Goal: Navigation & Orientation: Find specific page/section

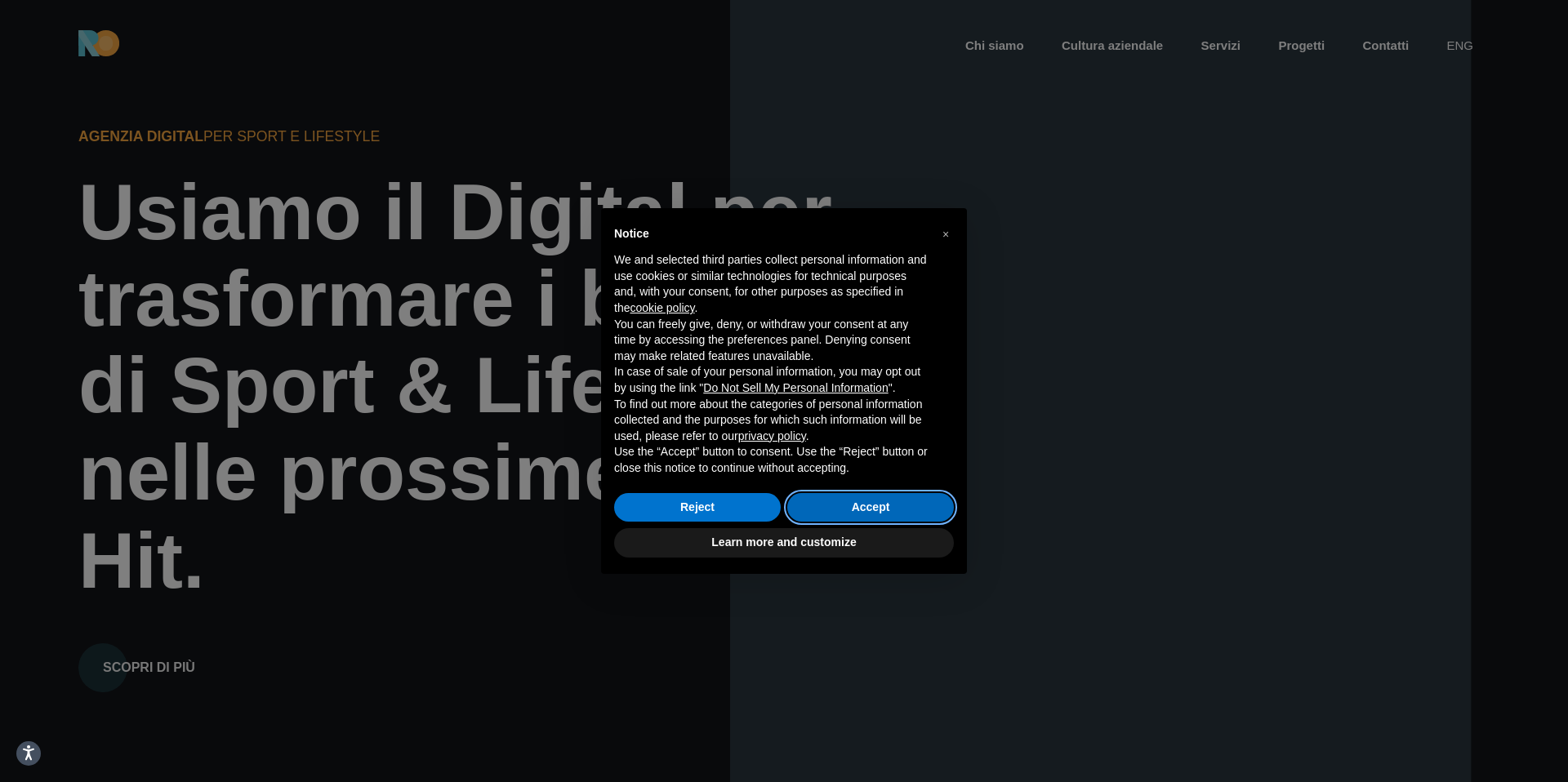
click at [860, 512] on button "Accept" at bounding box center [870, 508] width 167 height 30
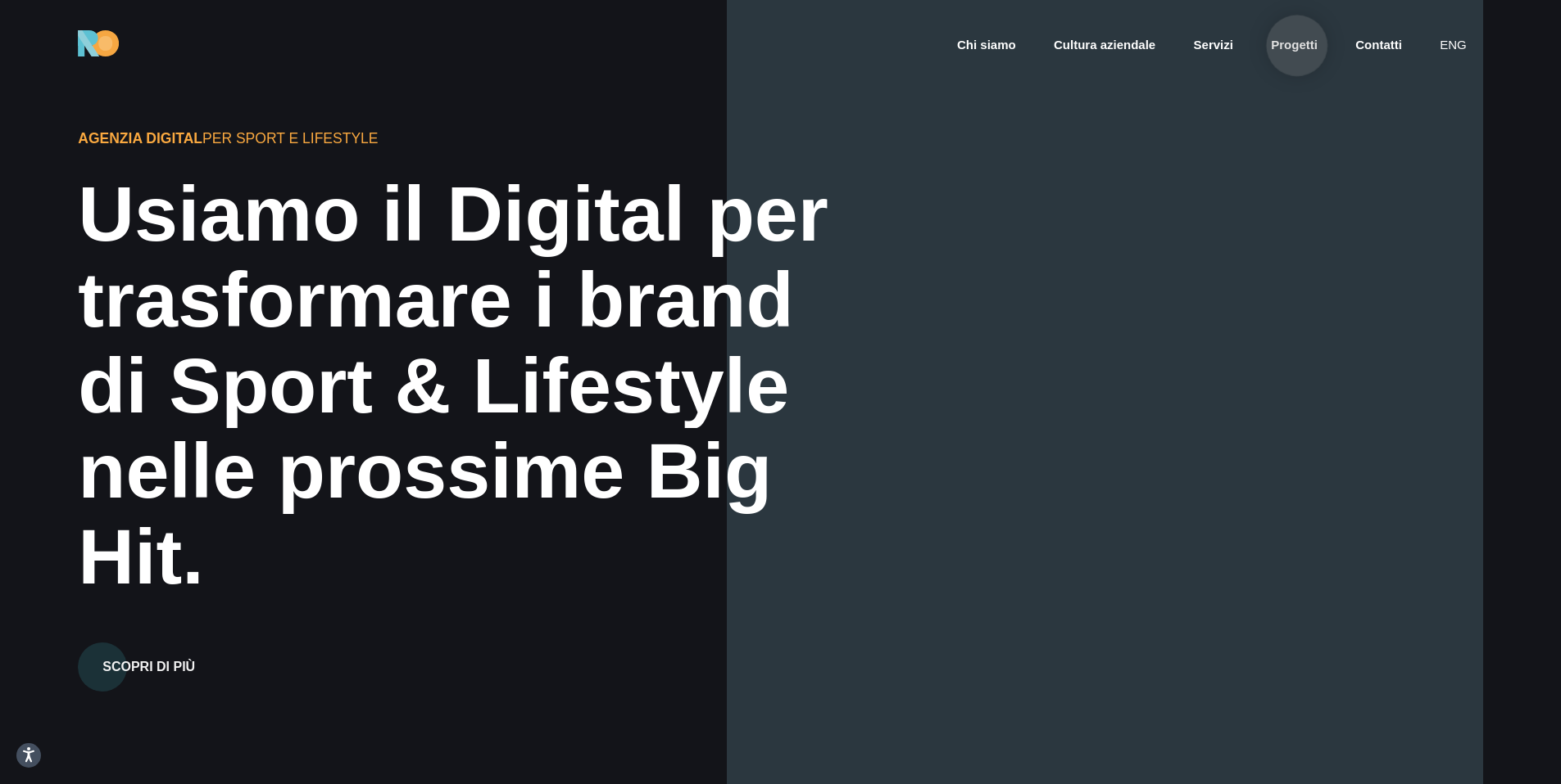
click at [1297, 46] on link "Progetti" at bounding box center [1294, 45] width 50 height 19
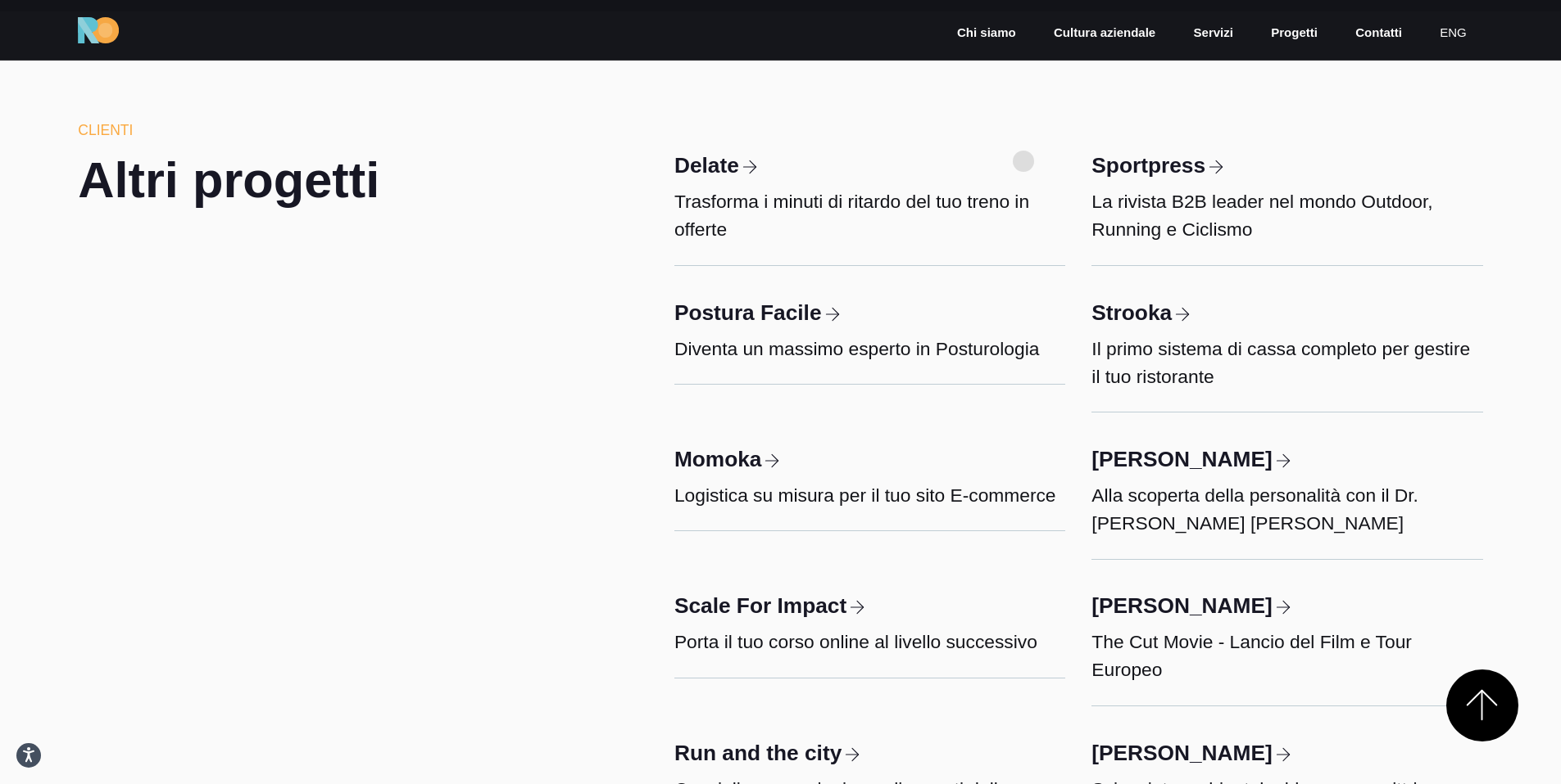
scroll to position [6957, 0]
click at [313, 198] on h2 "Altri progetti" at bounding box center [303, 180] width 451 height 50
click at [109, 35] on img at bounding box center [98, 30] width 41 height 26
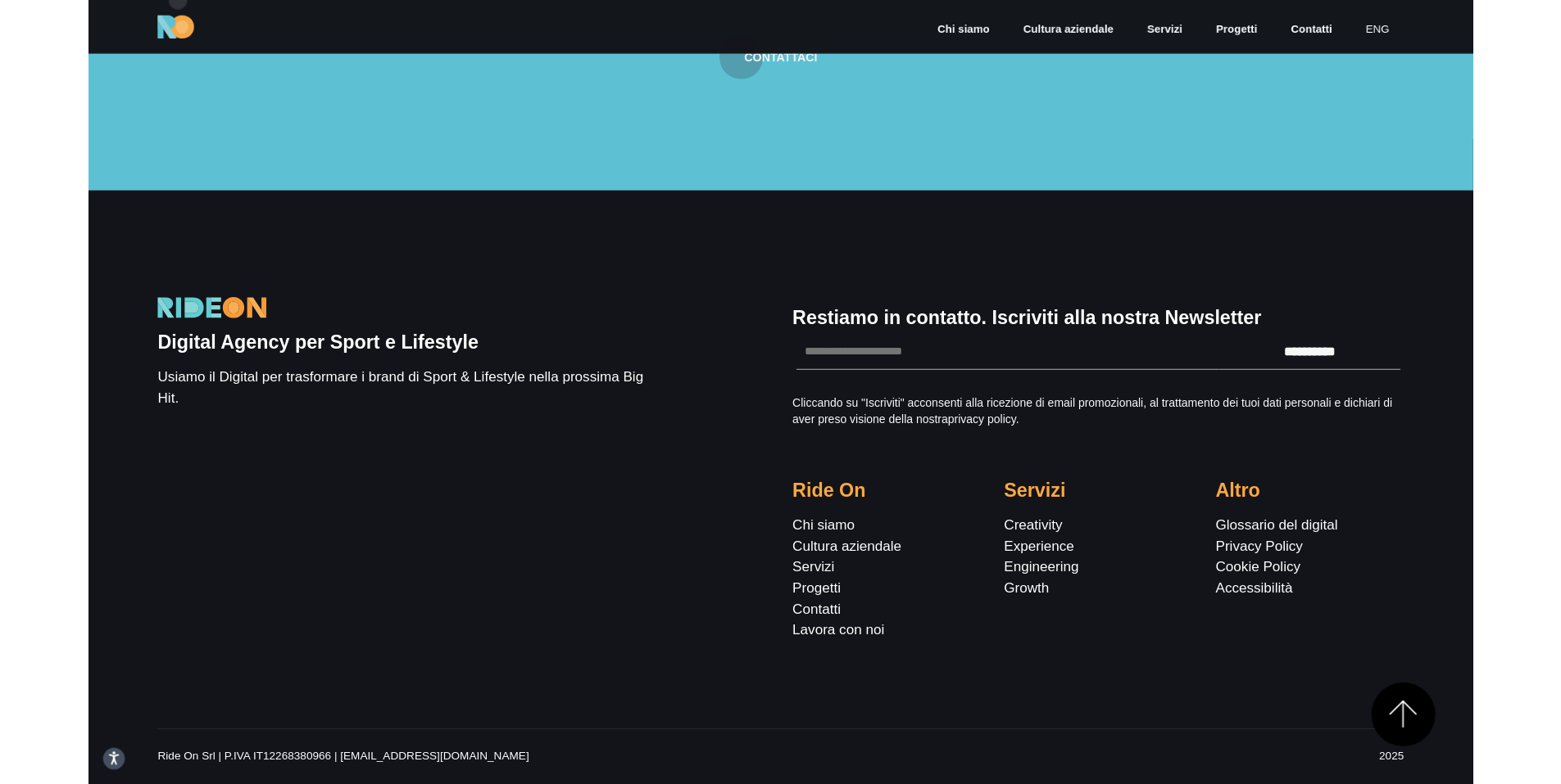
scroll to position [5428, 0]
